Goal: Check status: Check status

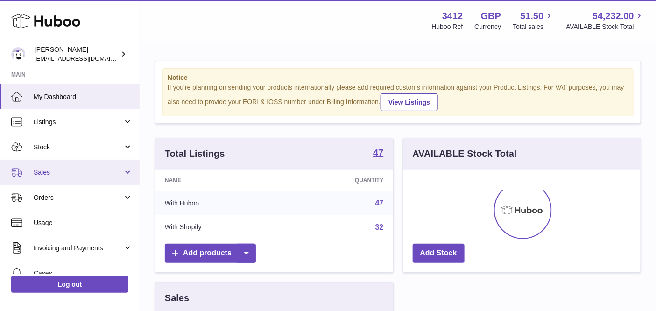
scroll to position [145, 238]
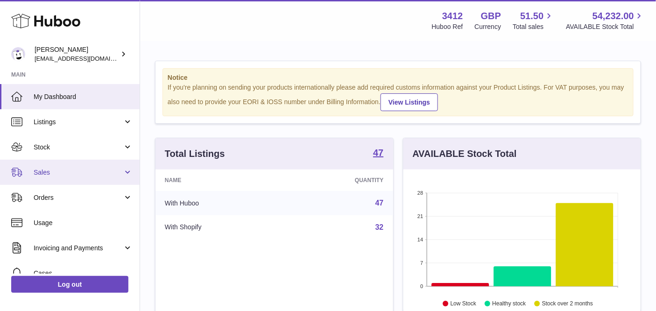
click at [87, 167] on link "Sales" at bounding box center [70, 172] width 140 height 25
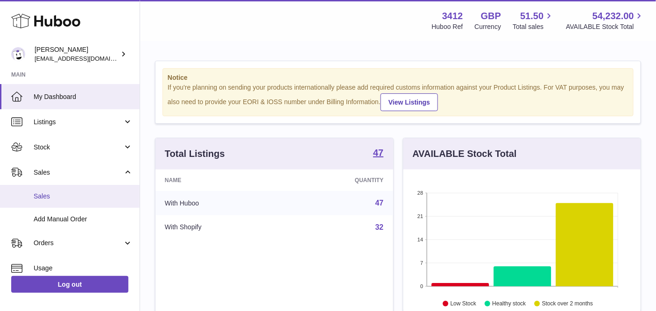
click at [71, 190] on link "Sales" at bounding box center [70, 196] width 140 height 23
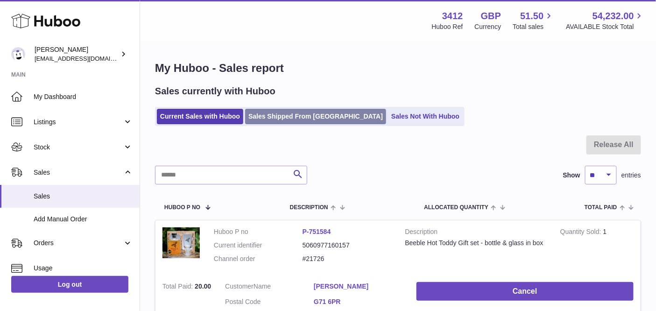
click at [299, 120] on link "Sales Shipped From [GEOGRAPHIC_DATA]" at bounding box center [315, 116] width 141 height 15
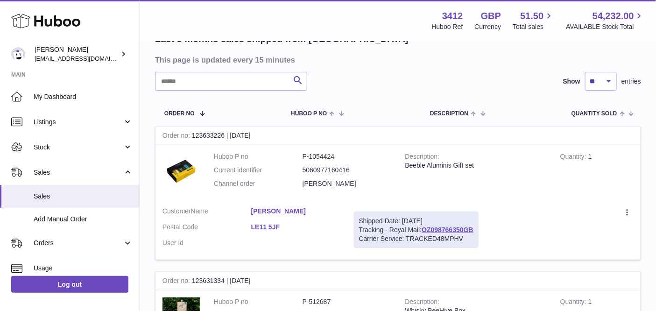
scroll to position [176, 0]
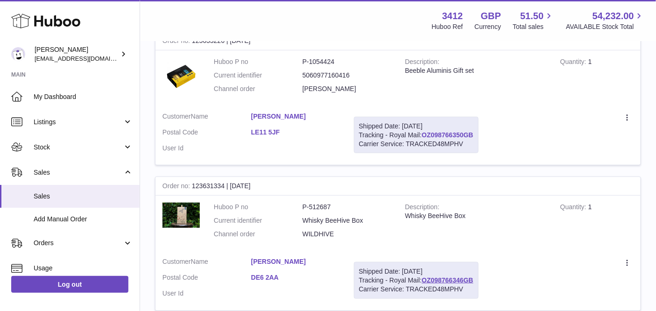
drag, startPoint x: 476, startPoint y: 136, endPoint x: 425, endPoint y: 135, distance: 51.4
click at [425, 135] on div "Shipped Date: [DATE] Tracking - Royal Mail: OZ098766350GB Carrier Service: TRAC…" at bounding box center [416, 135] width 125 height 37
copy link "OZ098766350GB"
drag, startPoint x: 476, startPoint y: 278, endPoint x: 423, endPoint y: 278, distance: 52.3
click at [423, 278] on div "Shipped Date: [DATE] Tracking - Royal Mail: OZ098766346GB Carrier Service: TRAC…" at bounding box center [416, 280] width 125 height 37
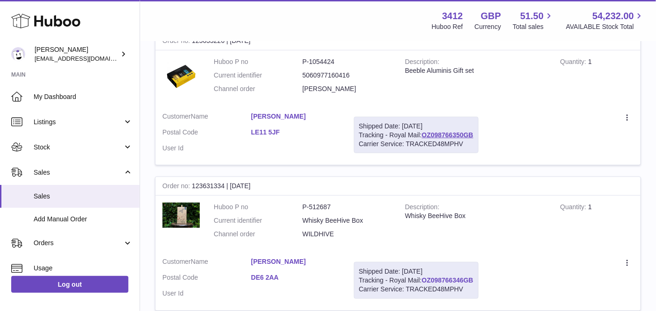
copy link "OZ098766346GB"
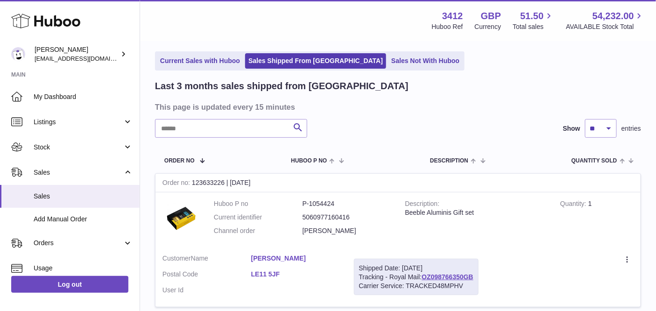
scroll to position [0, 0]
